Goal: Task Accomplishment & Management: Use online tool/utility

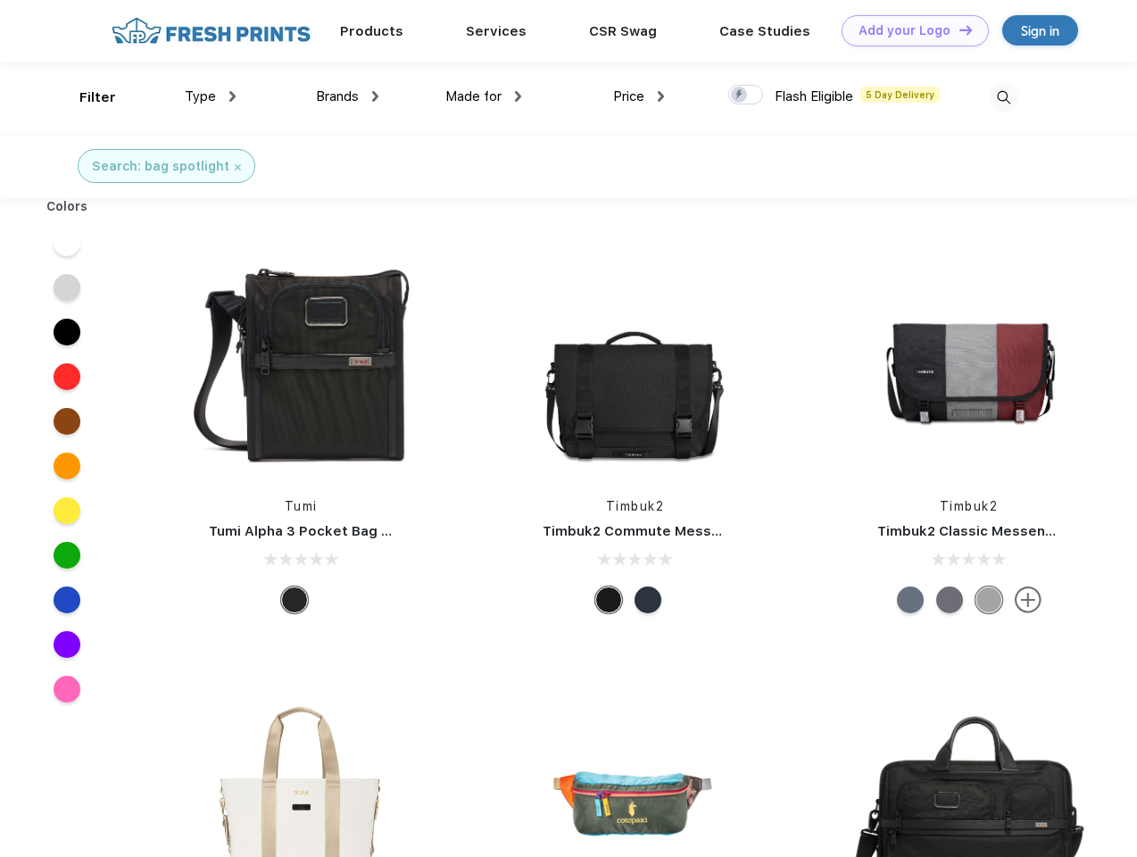
click at [909, 30] on link "Add your Logo Design Tool" at bounding box center [915, 30] width 147 height 31
click at [0, 0] on div "Design Tool" at bounding box center [0, 0] width 0 height 0
click at [958, 29] on link "Add your Logo Design Tool" at bounding box center [915, 30] width 147 height 31
click at [86, 97] on div "Filter" at bounding box center [97, 97] width 37 height 21
click at [211, 96] on span "Type" at bounding box center [200, 96] width 31 height 16
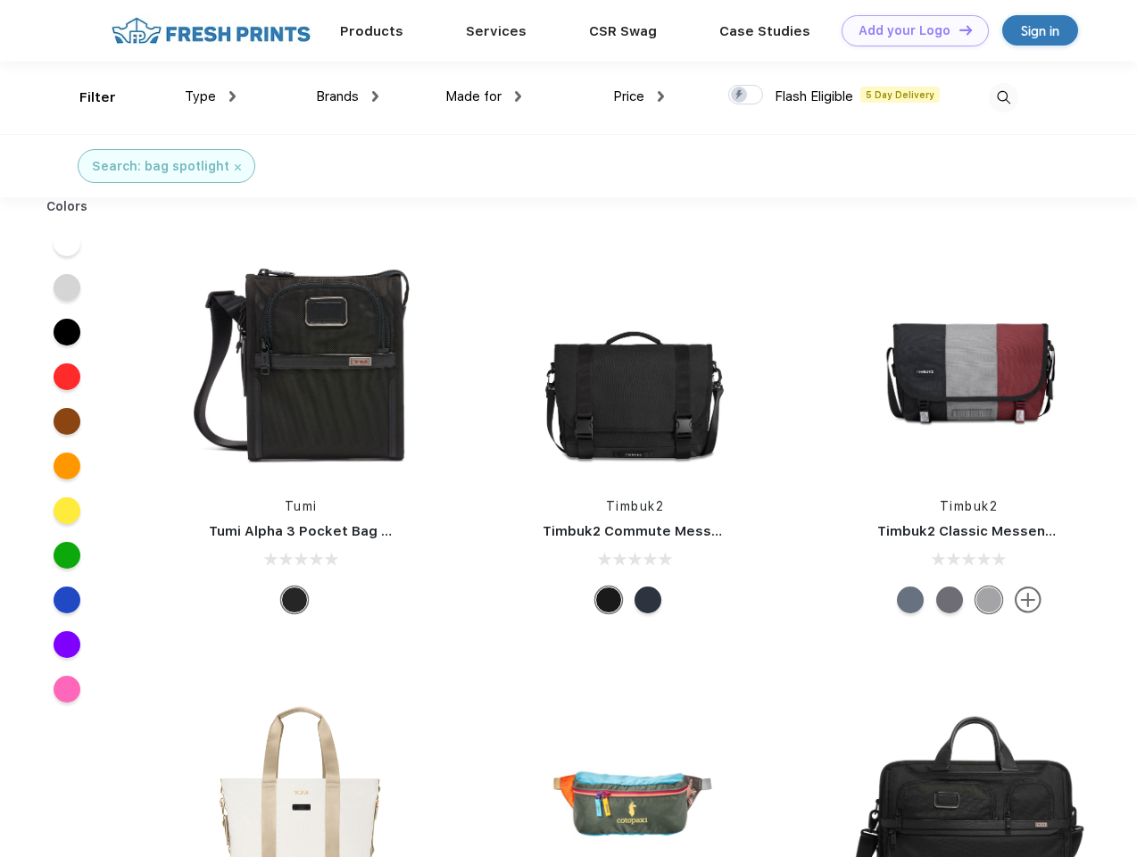
click at [347, 96] on span "Brands" at bounding box center [337, 96] width 43 height 16
click at [484, 96] on span "Made for" at bounding box center [473, 96] width 56 height 16
click at [639, 96] on span "Price" at bounding box center [628, 96] width 31 height 16
click at [746, 95] on div at bounding box center [745, 95] width 35 height 20
click at [740, 95] on input "checkbox" at bounding box center [734, 90] width 12 height 12
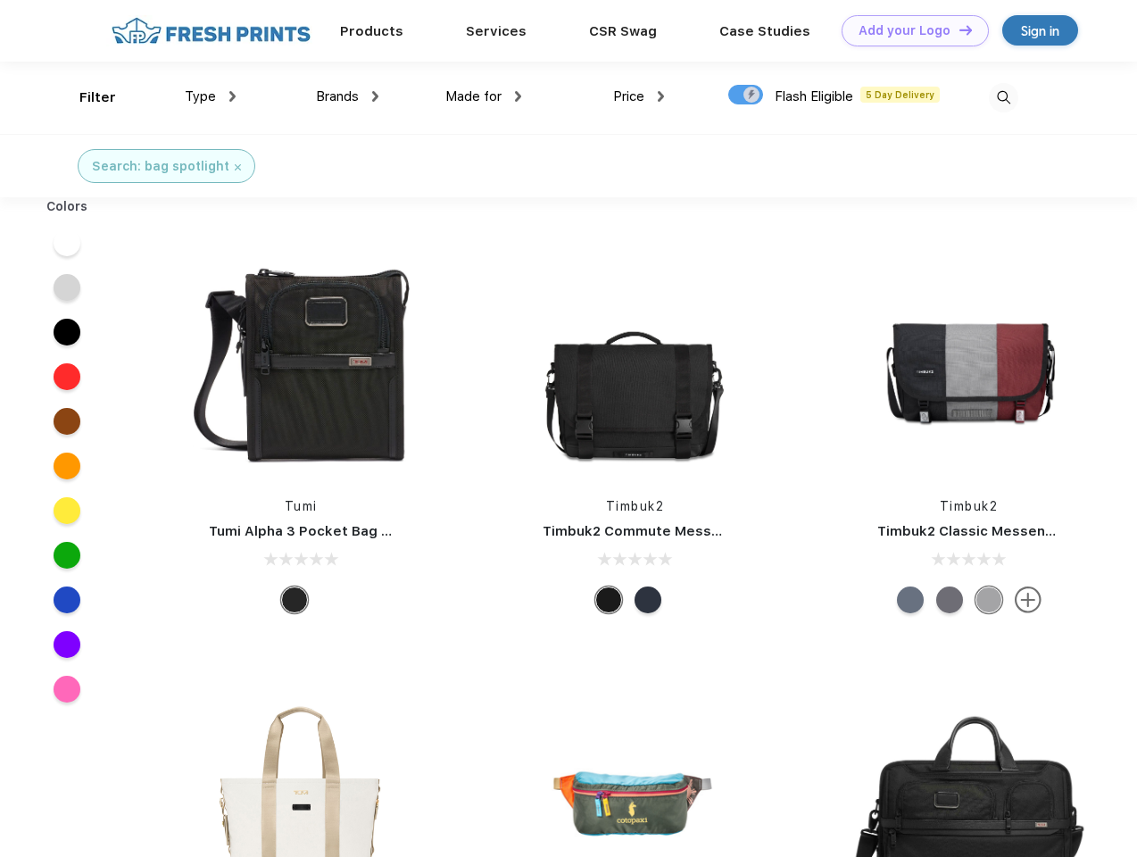
click at [1003, 97] on img at bounding box center [1003, 97] width 29 height 29
